Goal: Task Accomplishment & Management: Use online tool/utility

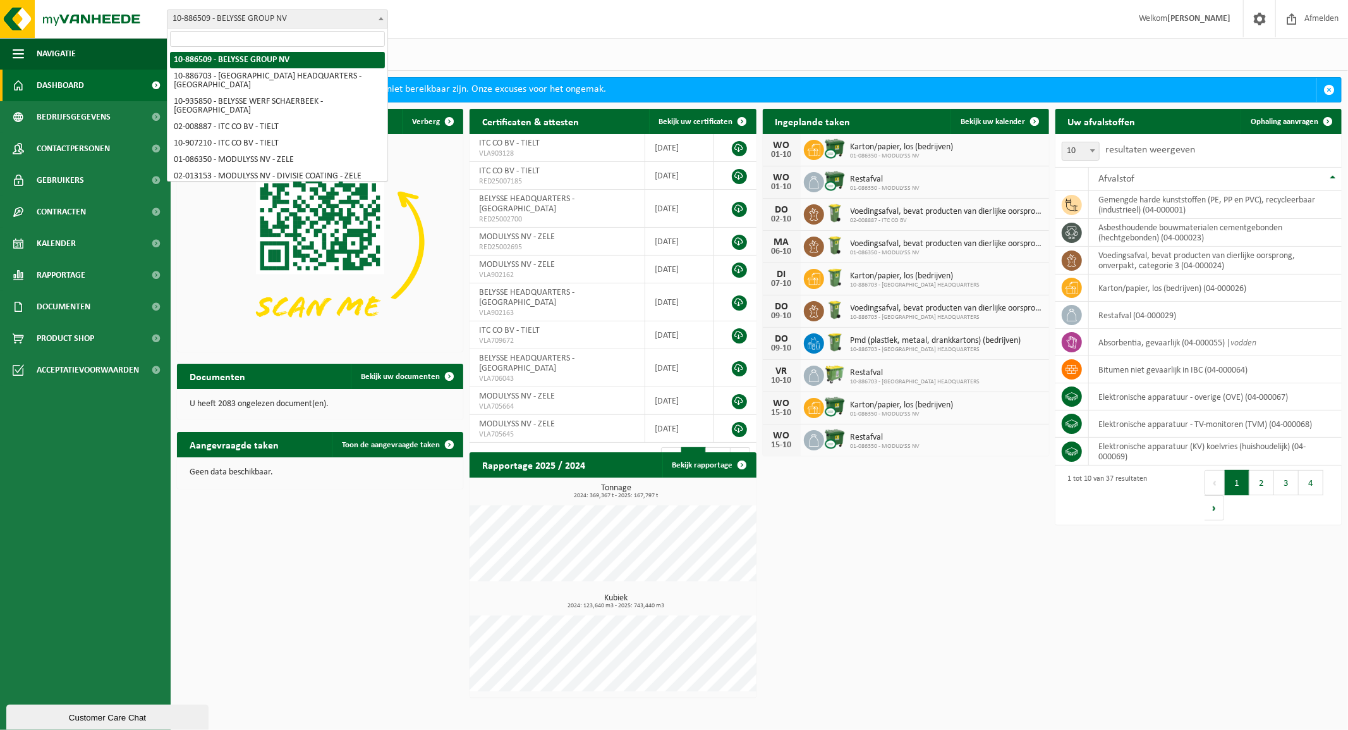
click at [270, 16] on span "10-886509 - BELYSSE GROUP NV" at bounding box center [278, 19] width 220 height 18
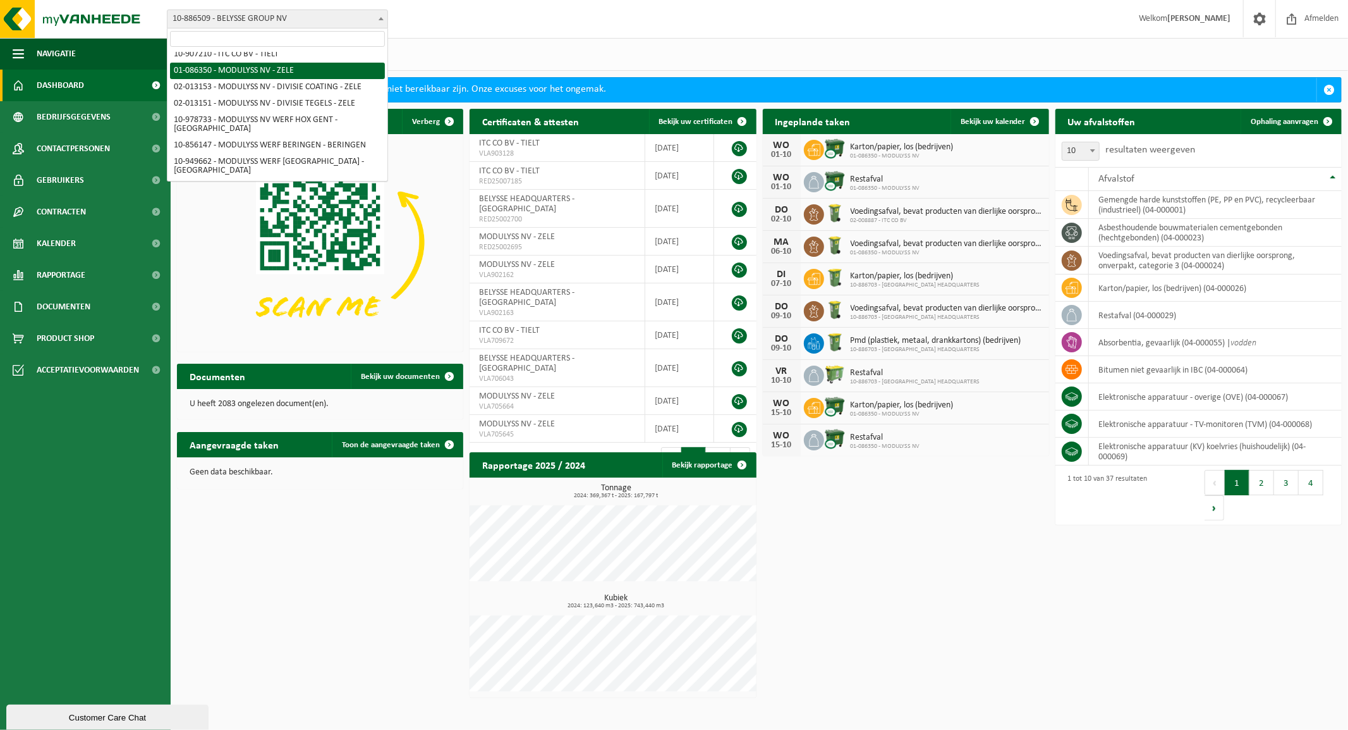
scroll to position [68, 0]
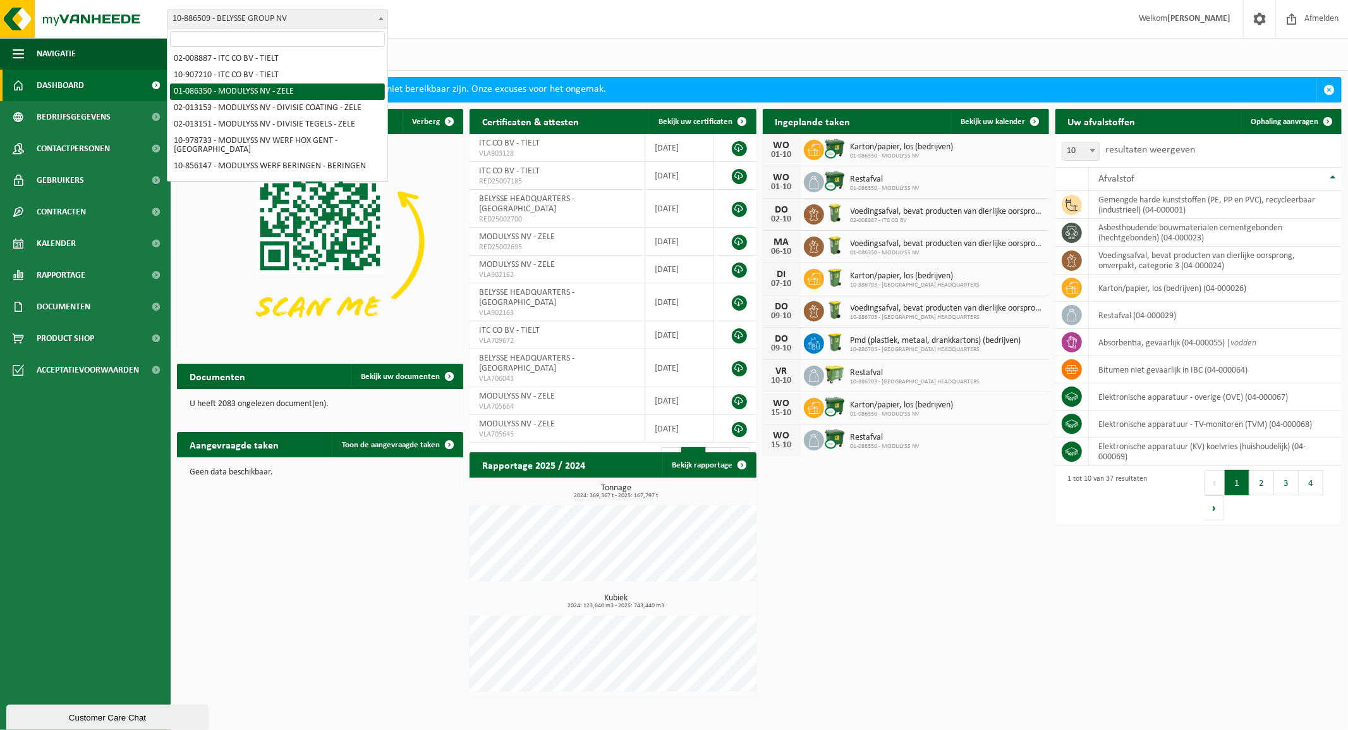
select select "667"
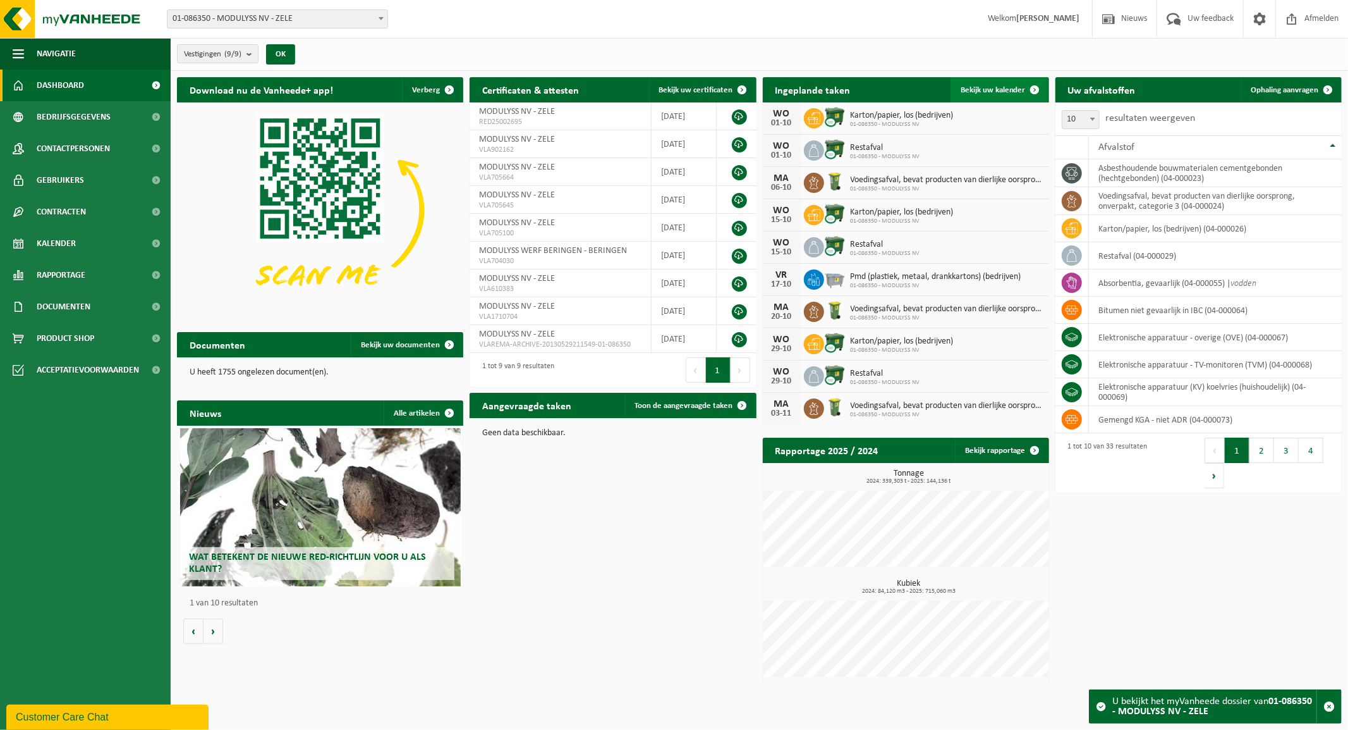
click at [996, 80] on link "Bekijk uw kalender" at bounding box center [999, 89] width 97 height 25
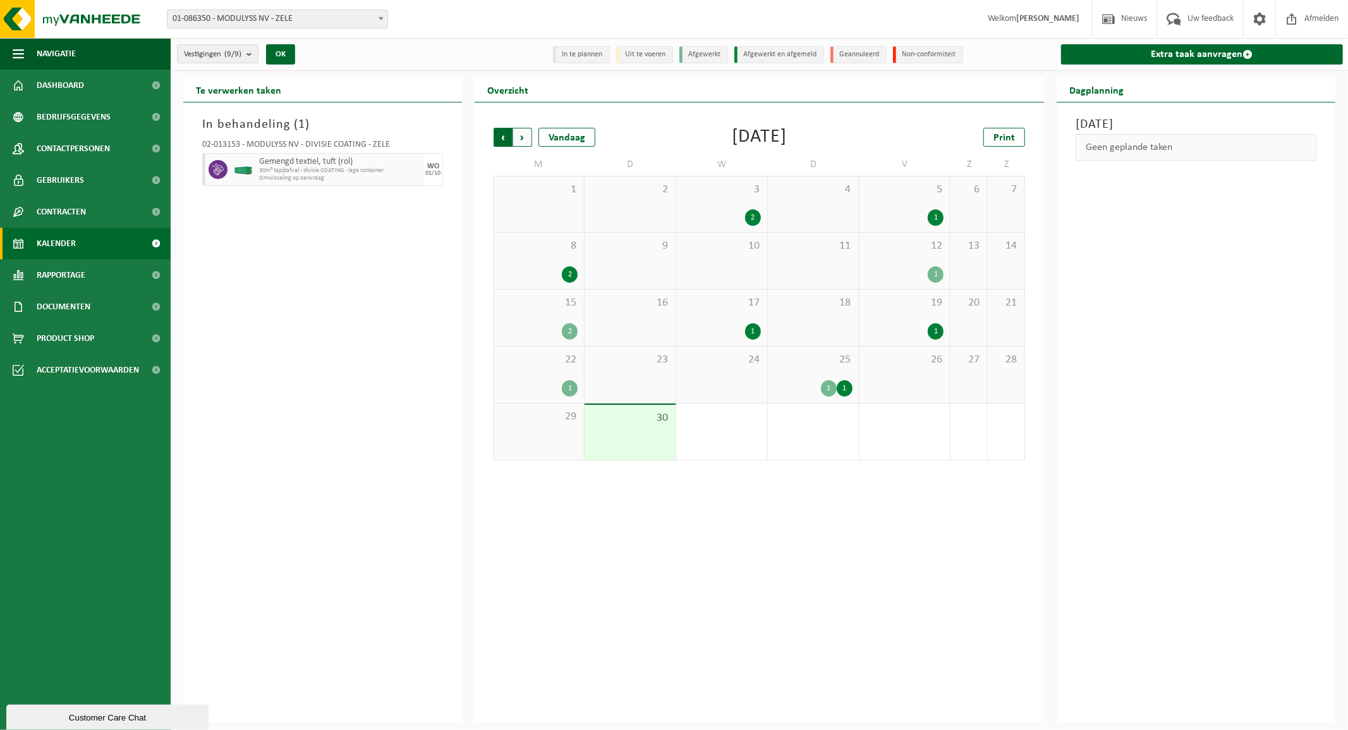
click at [527, 135] on span "Volgende" at bounding box center [522, 137] width 19 height 19
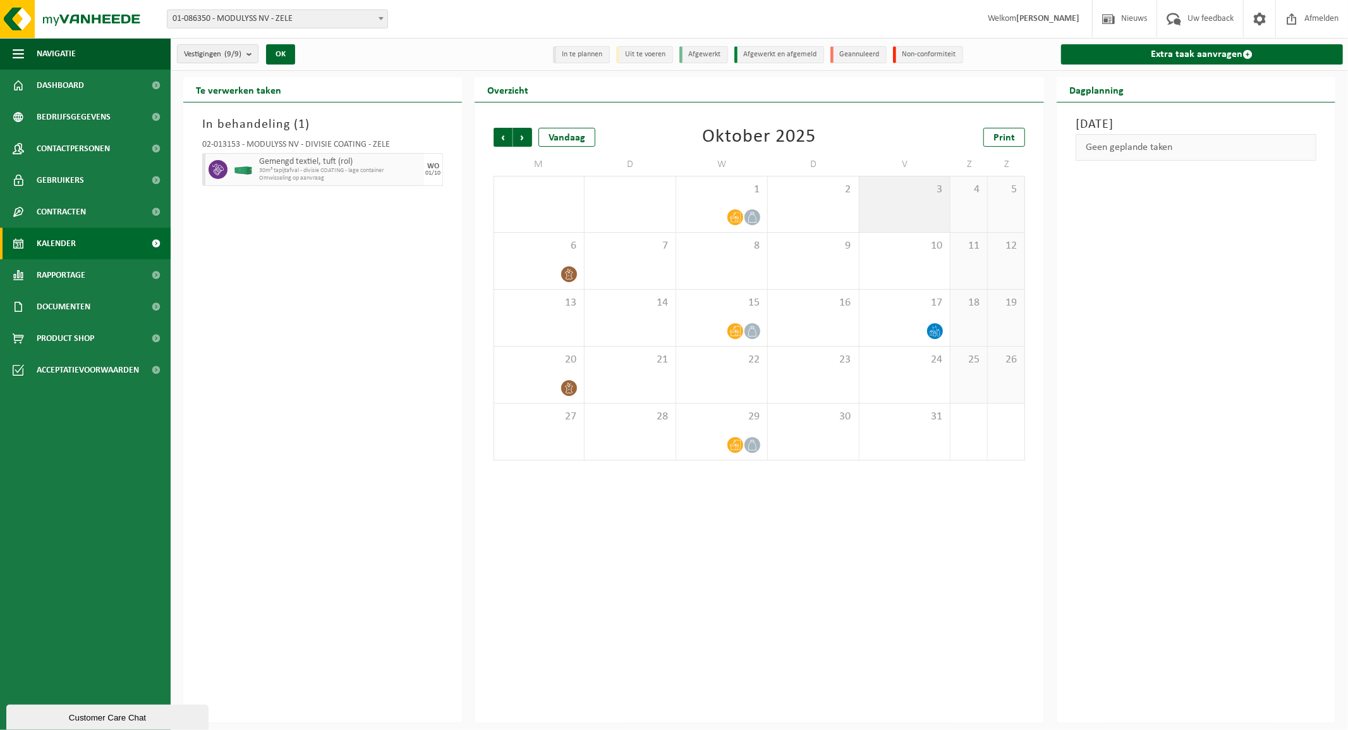
click at [914, 209] on div "3" at bounding box center [905, 204] width 91 height 56
click at [711, 266] on div "8" at bounding box center [721, 261] width 91 height 56
click at [723, 263] on div "8" at bounding box center [721, 261] width 91 height 56
click at [728, 252] on span "8" at bounding box center [722, 246] width 78 height 14
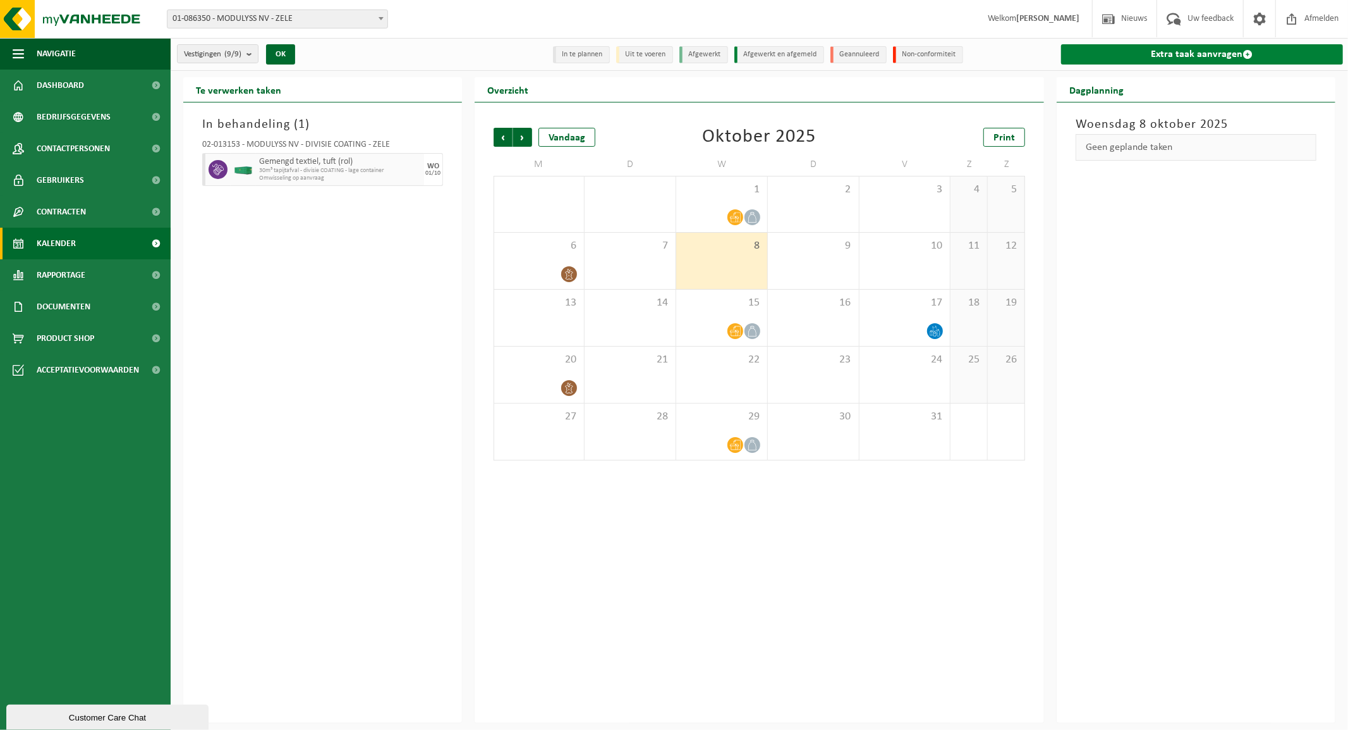
click at [1176, 53] on link "Extra taak aanvragen" at bounding box center [1202, 54] width 282 height 20
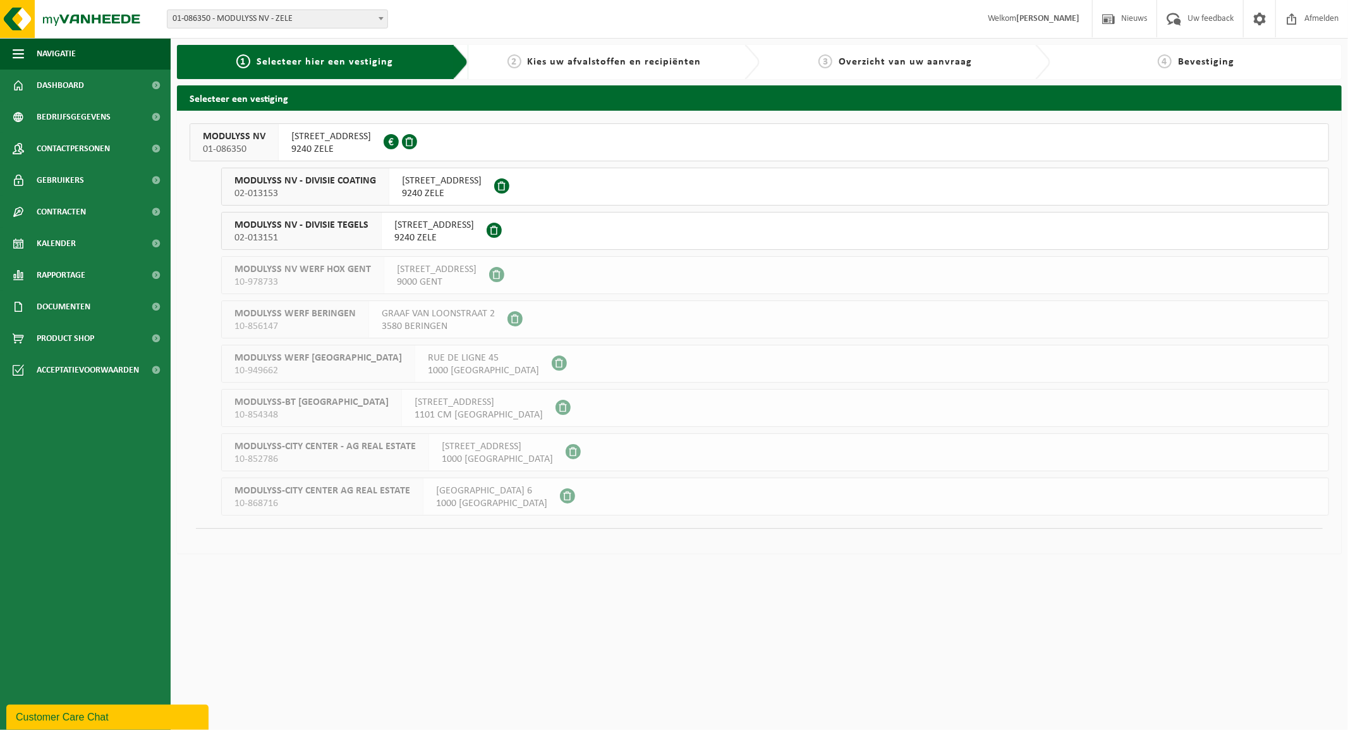
click at [276, 149] on div "MODULYSS NV 01-086350" at bounding box center [234, 142] width 89 height 37
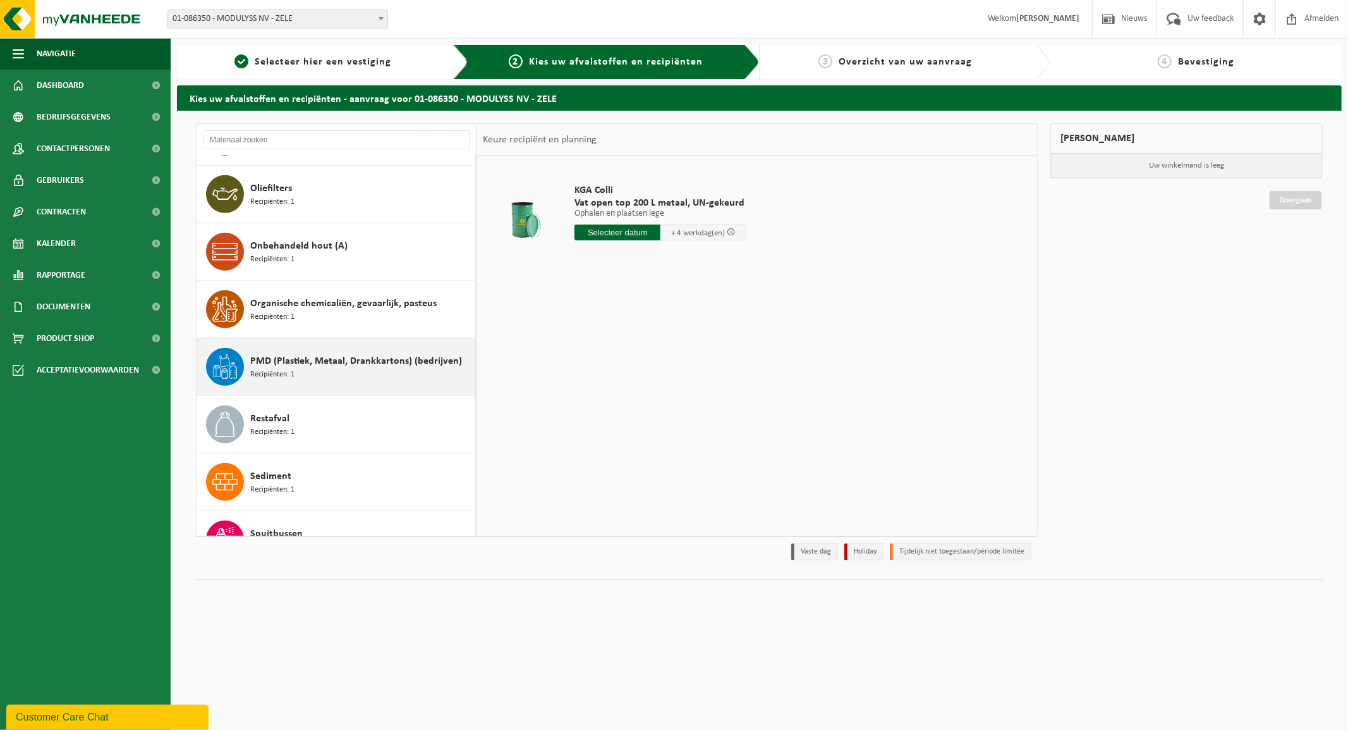
scroll to position [1123, 0]
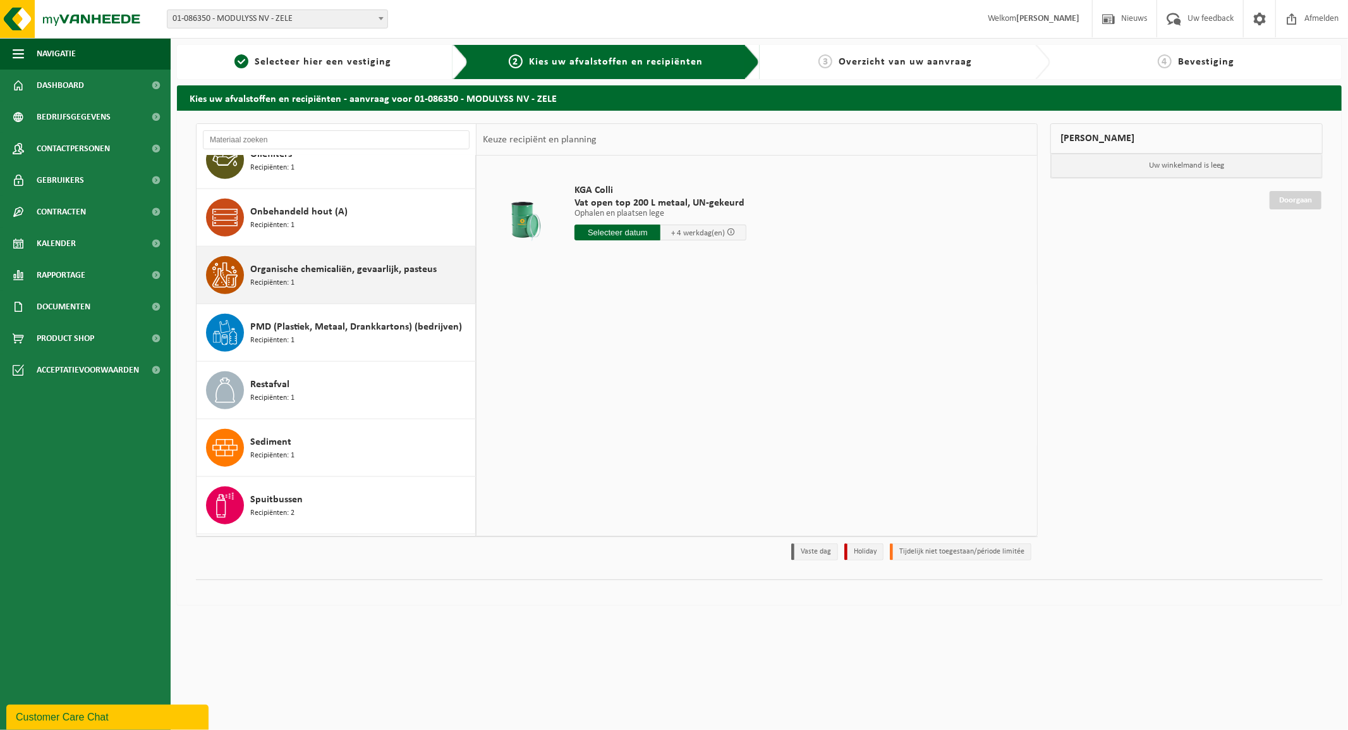
click at [283, 269] on span "Organische chemicaliën, gevaarlijk, pasteus" at bounding box center [343, 269] width 186 height 15
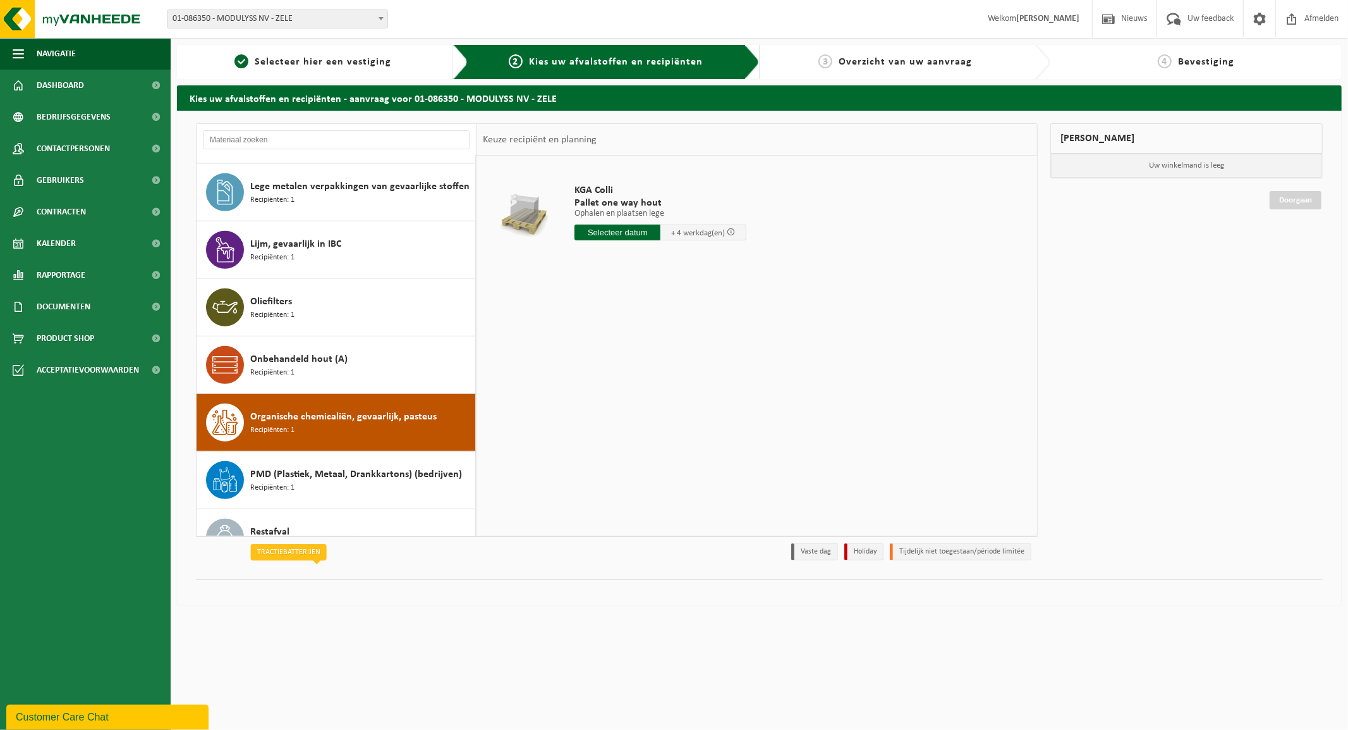
scroll to position [930, 0]
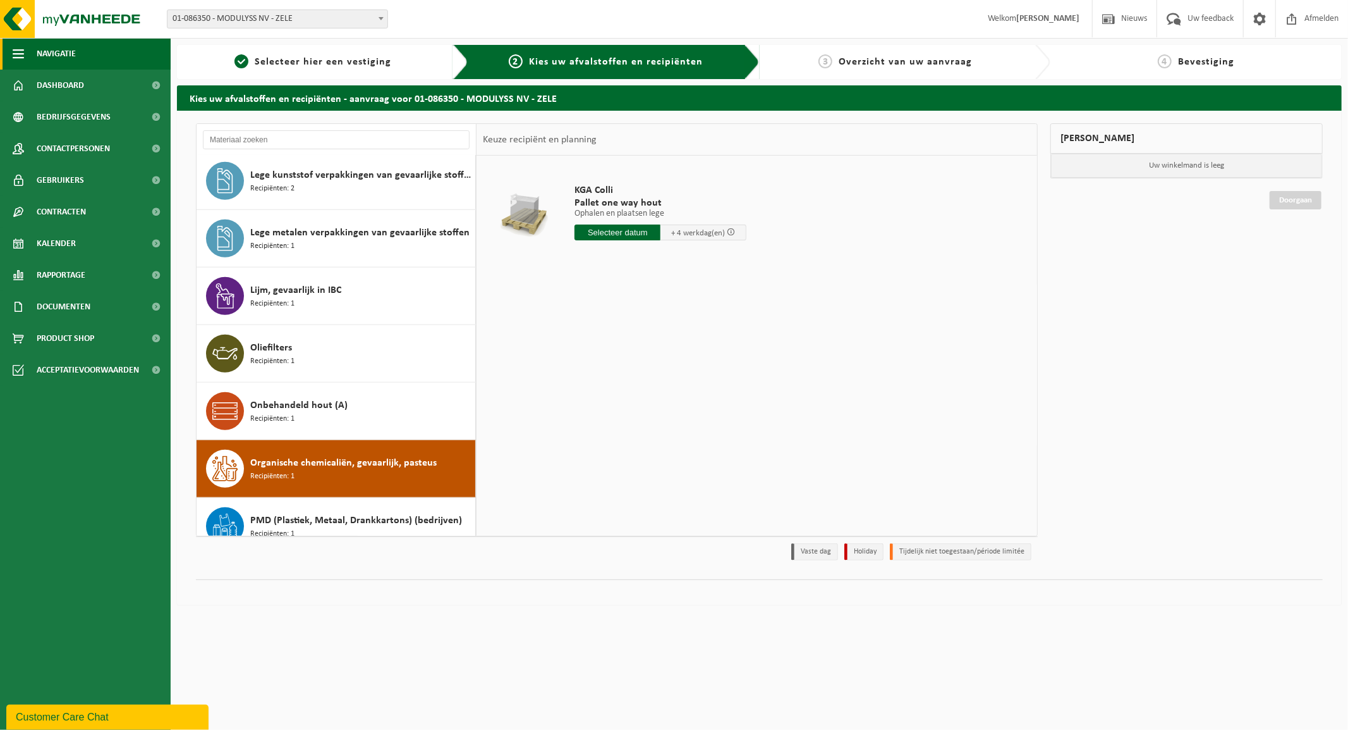
click at [55, 49] on span "Navigatie" at bounding box center [56, 54] width 39 height 32
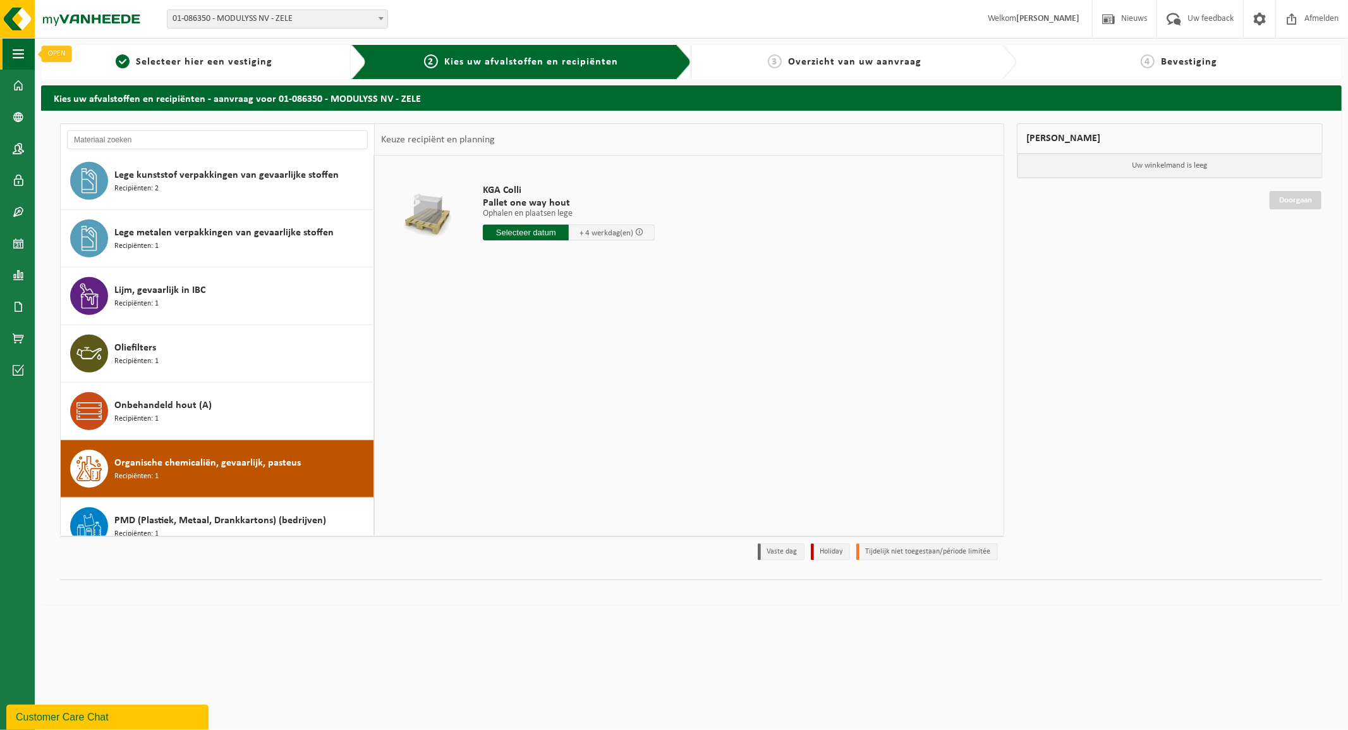
click at [21, 53] on span "button" at bounding box center [18, 54] width 11 height 32
